Goal: Information Seeking & Learning: Learn about a topic

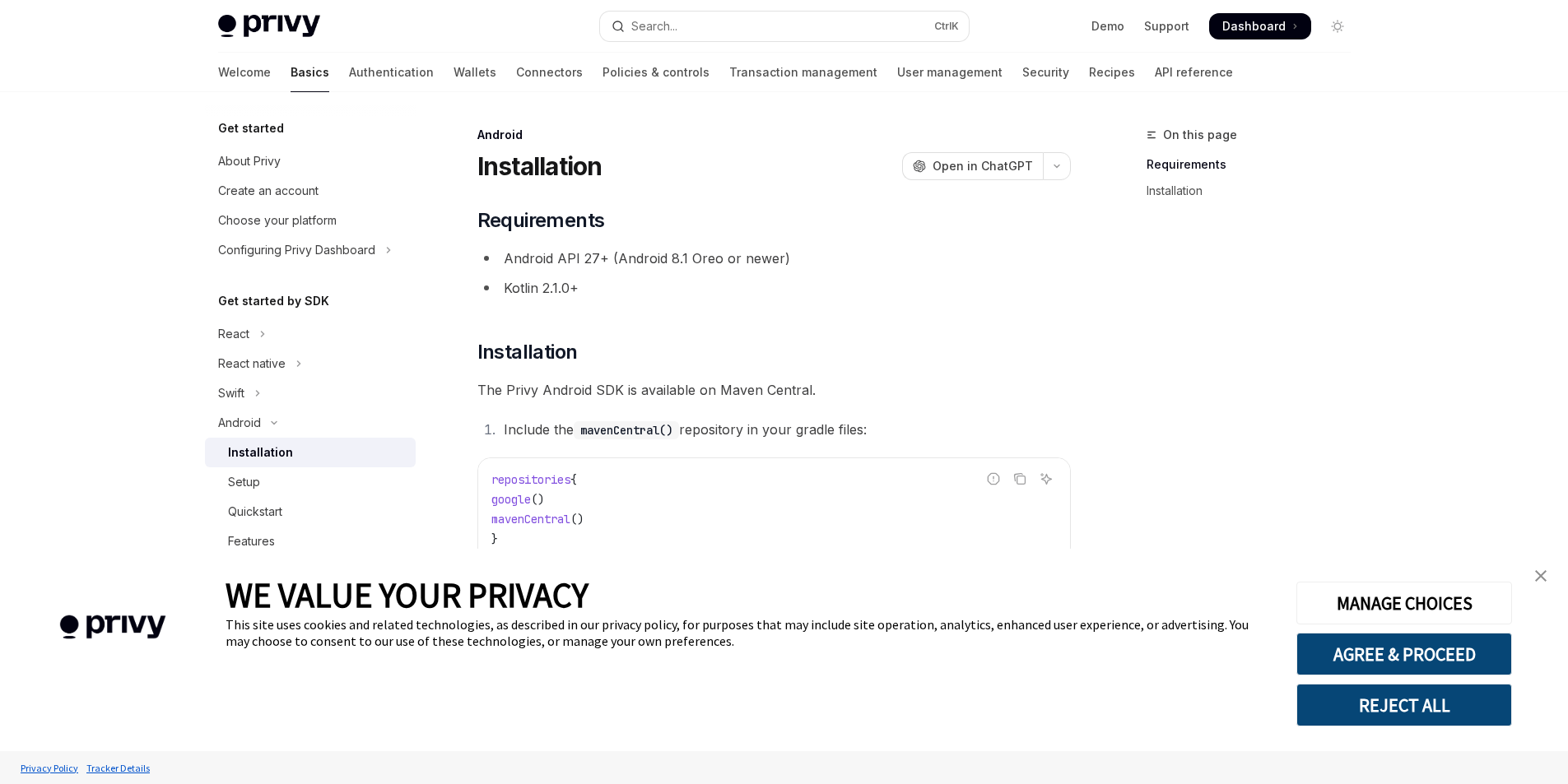
click at [1243, 27] on span "Dashboard" at bounding box center [1254, 27] width 63 height 17
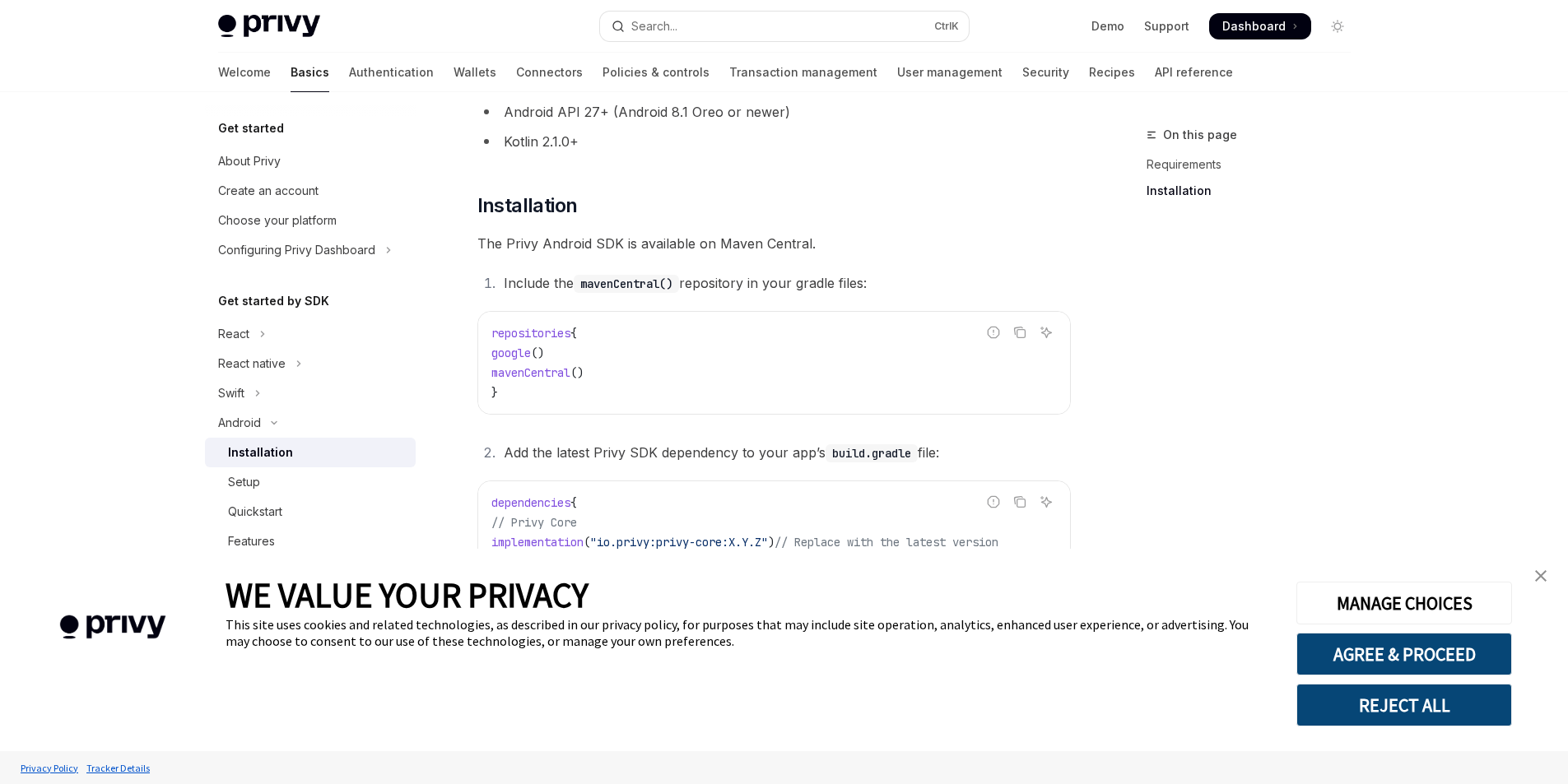
scroll to position [308, 0]
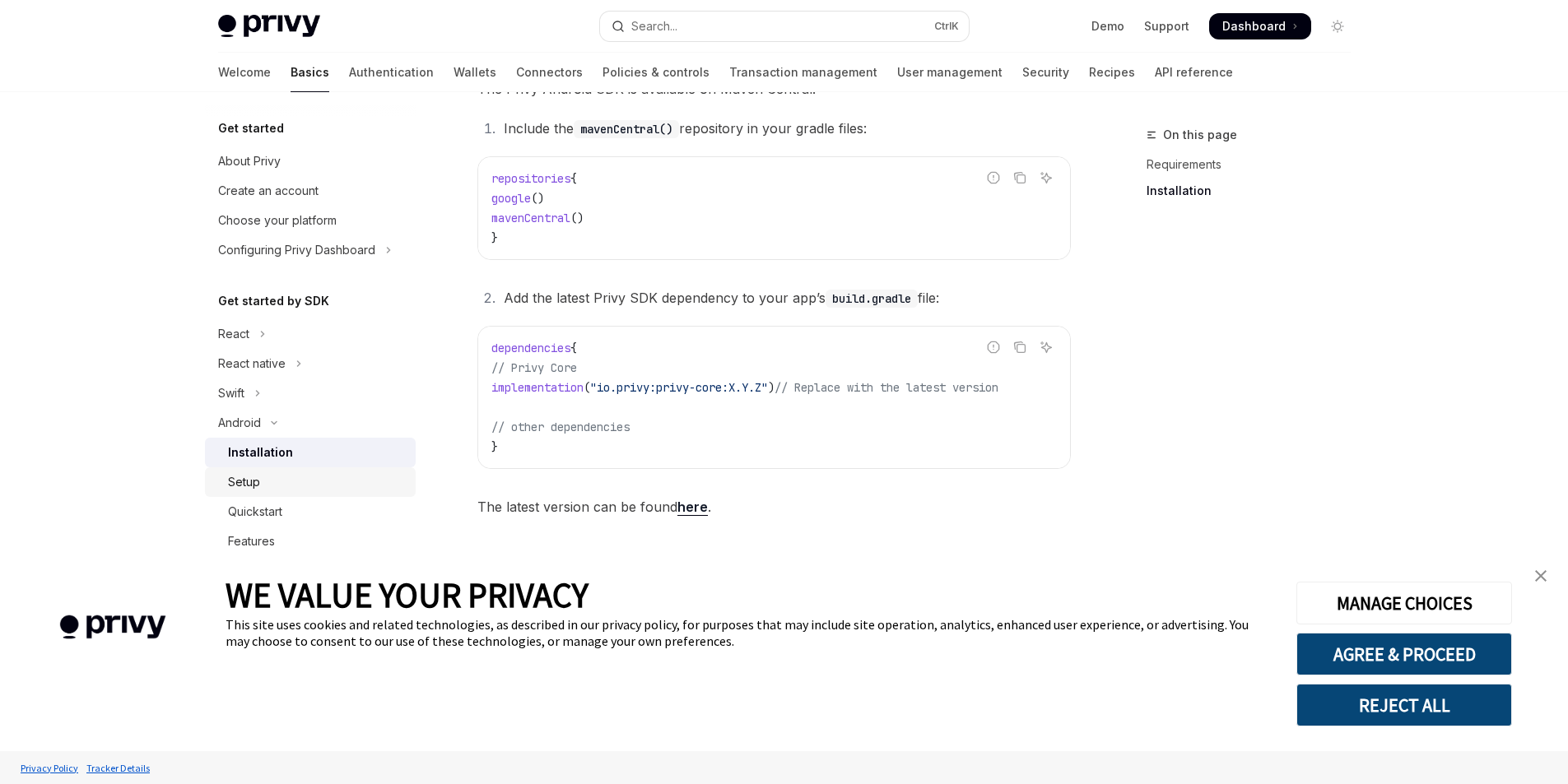
click at [283, 483] on div "Setup" at bounding box center [317, 482] width 178 height 20
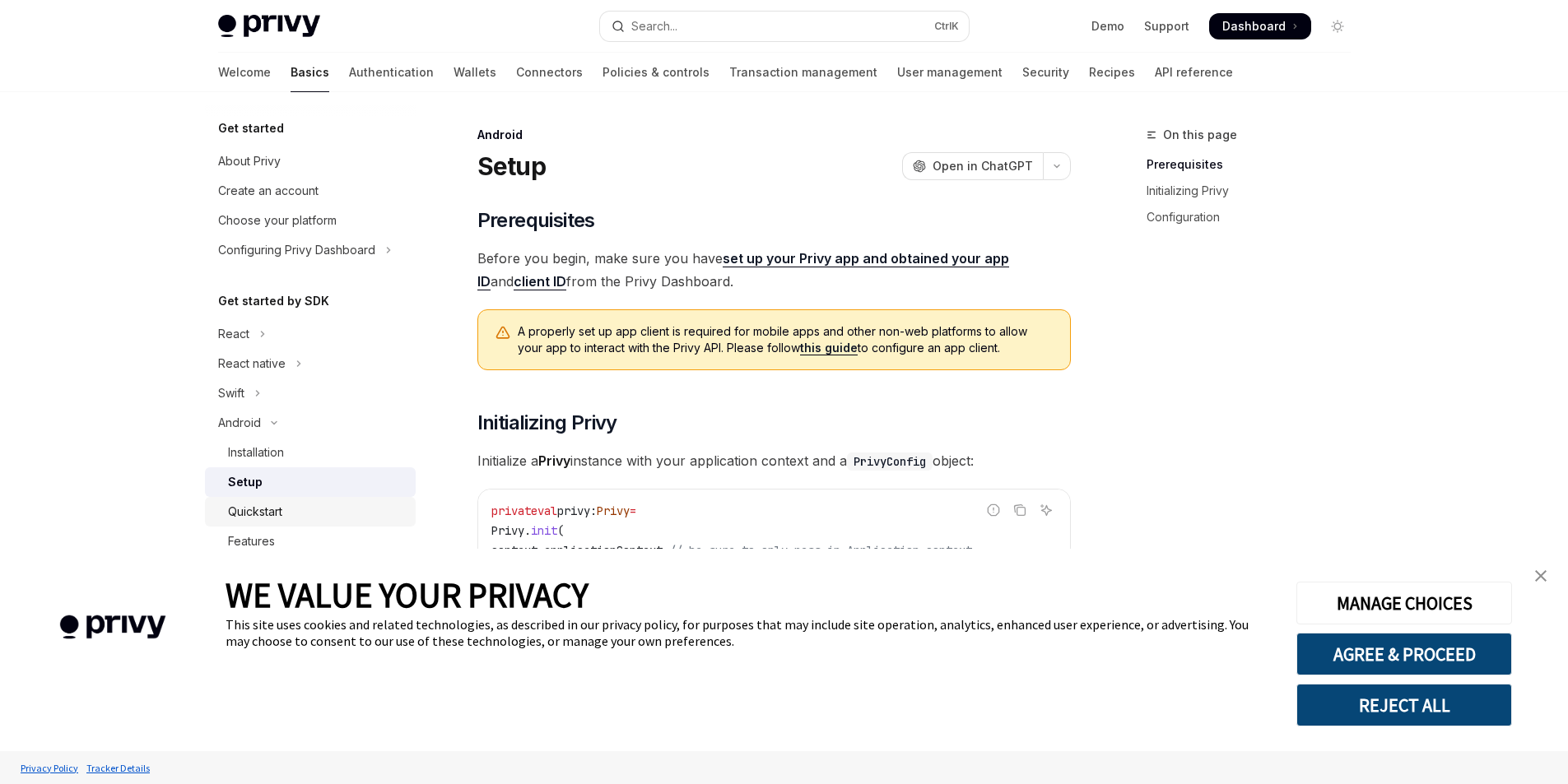
click at [243, 511] on div "Quickstart" at bounding box center [255, 512] width 54 height 20
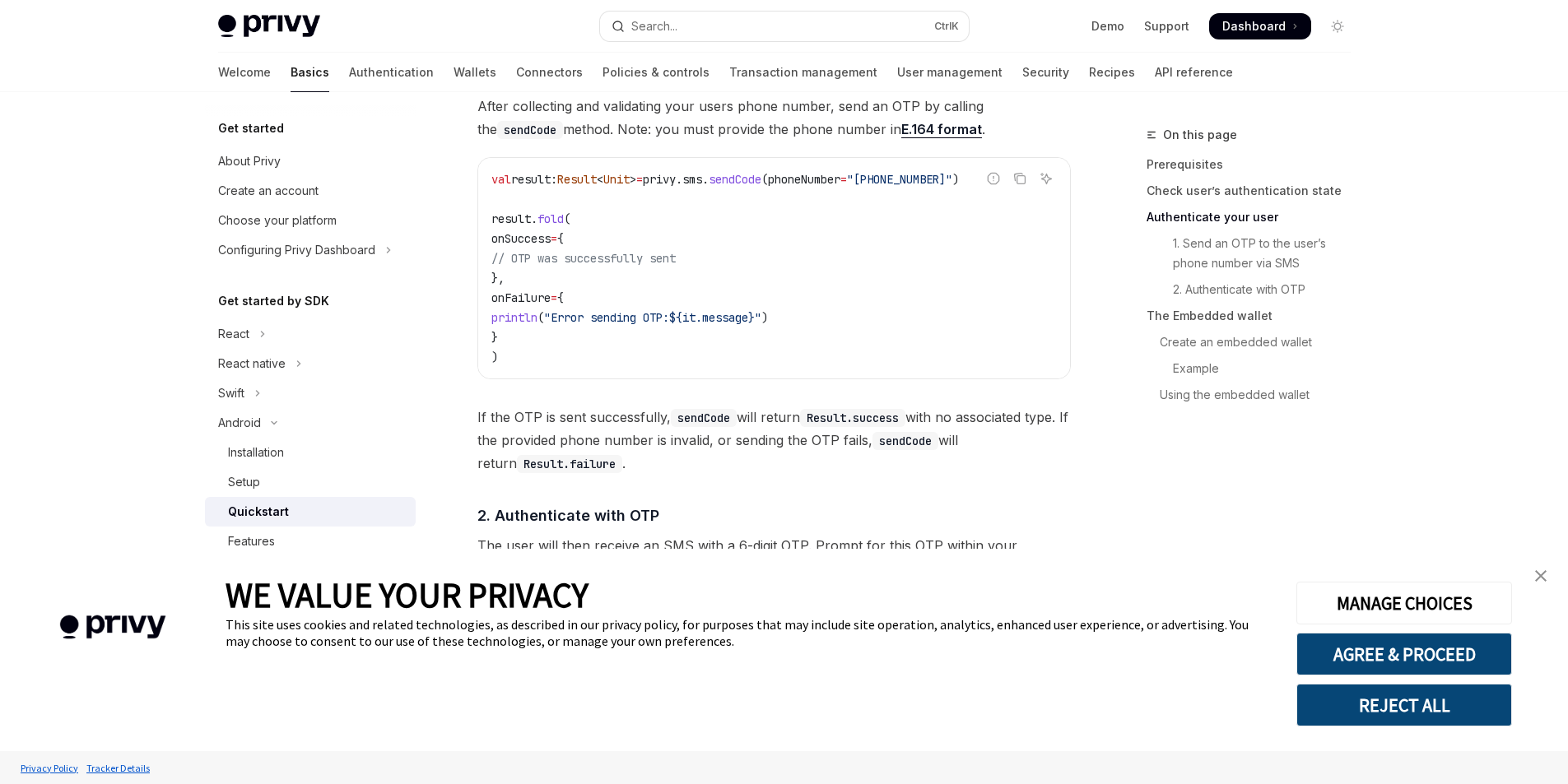
scroll to position [1234, 0]
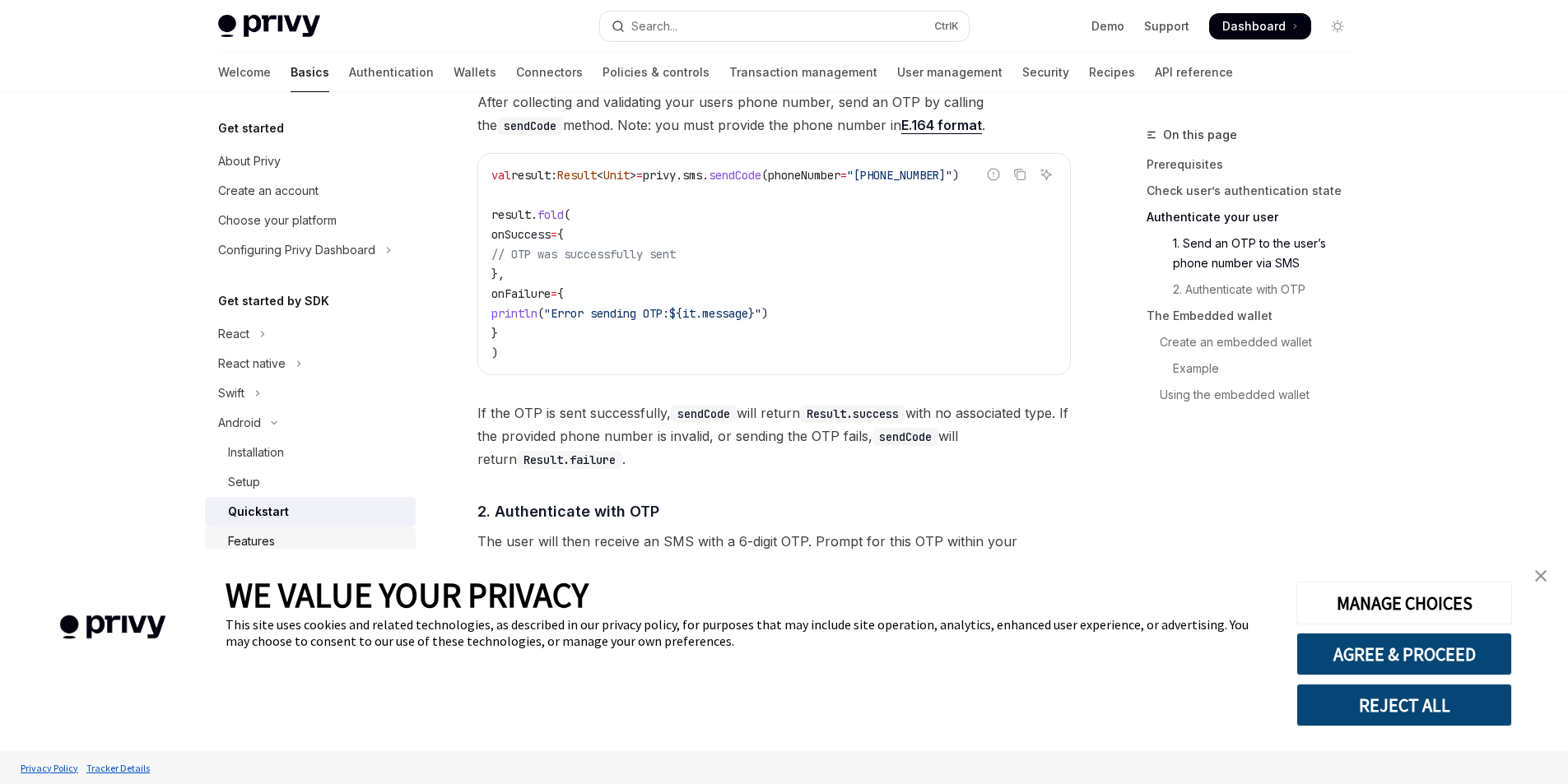
click at [280, 542] on div "Features" at bounding box center [317, 541] width 178 height 20
type textarea "*"
